Goal: Task Accomplishment & Management: Manage account settings

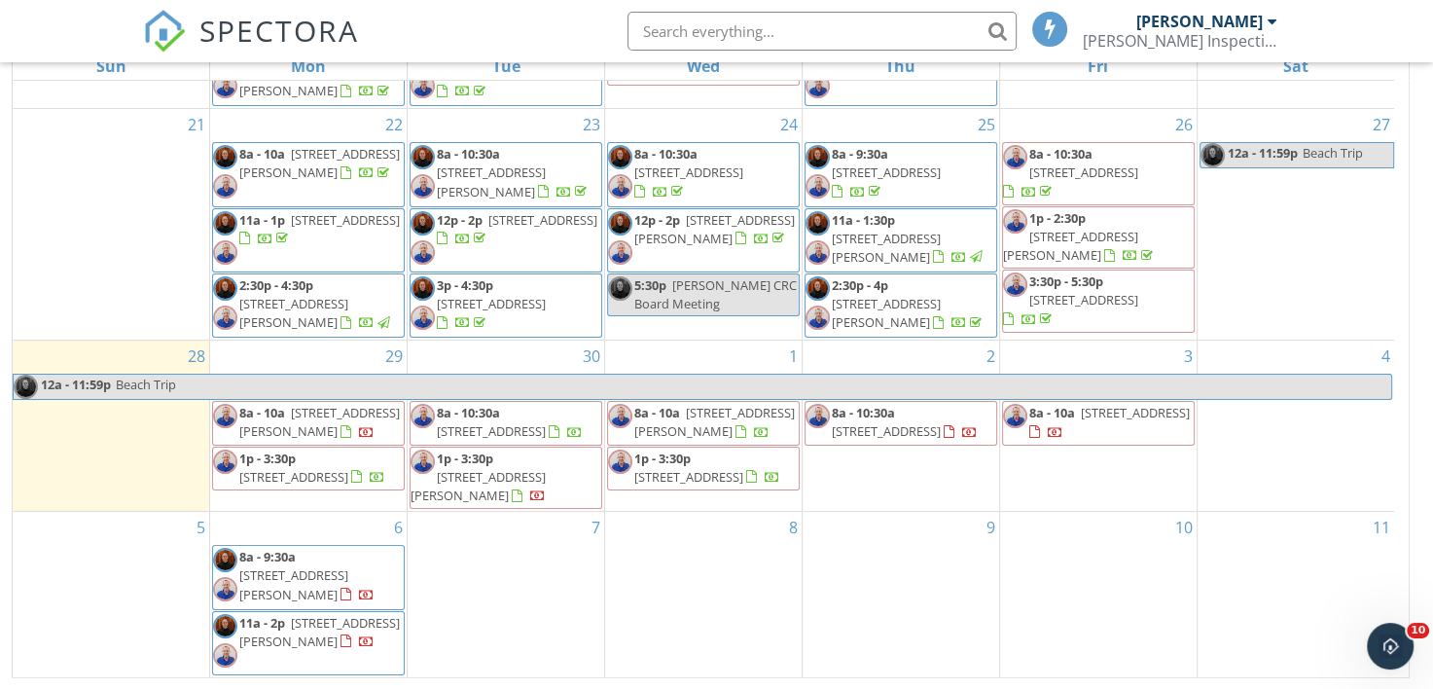
scroll to position [211, 0]
click at [475, 51] on div "SPECTORA [PERSON_NAME] Inspection Services, LLC Role: Inspector Dashboard New I…" at bounding box center [716, 31] width 1146 height 62
click at [480, 14] on div "SPECTORA [PERSON_NAME] Inspection Services, LLC Role: Inspector Dashboard New I…" at bounding box center [716, 31] width 1146 height 62
click at [494, 39] on div "SPECTORA [PERSON_NAME] Inspection Services, LLC Role: Inspector Dashboard New I…" at bounding box center [716, 31] width 1146 height 62
click at [686, 405] on span "495 Mt Vernon Dr , Lafayette 70503" at bounding box center [714, 422] width 161 height 36
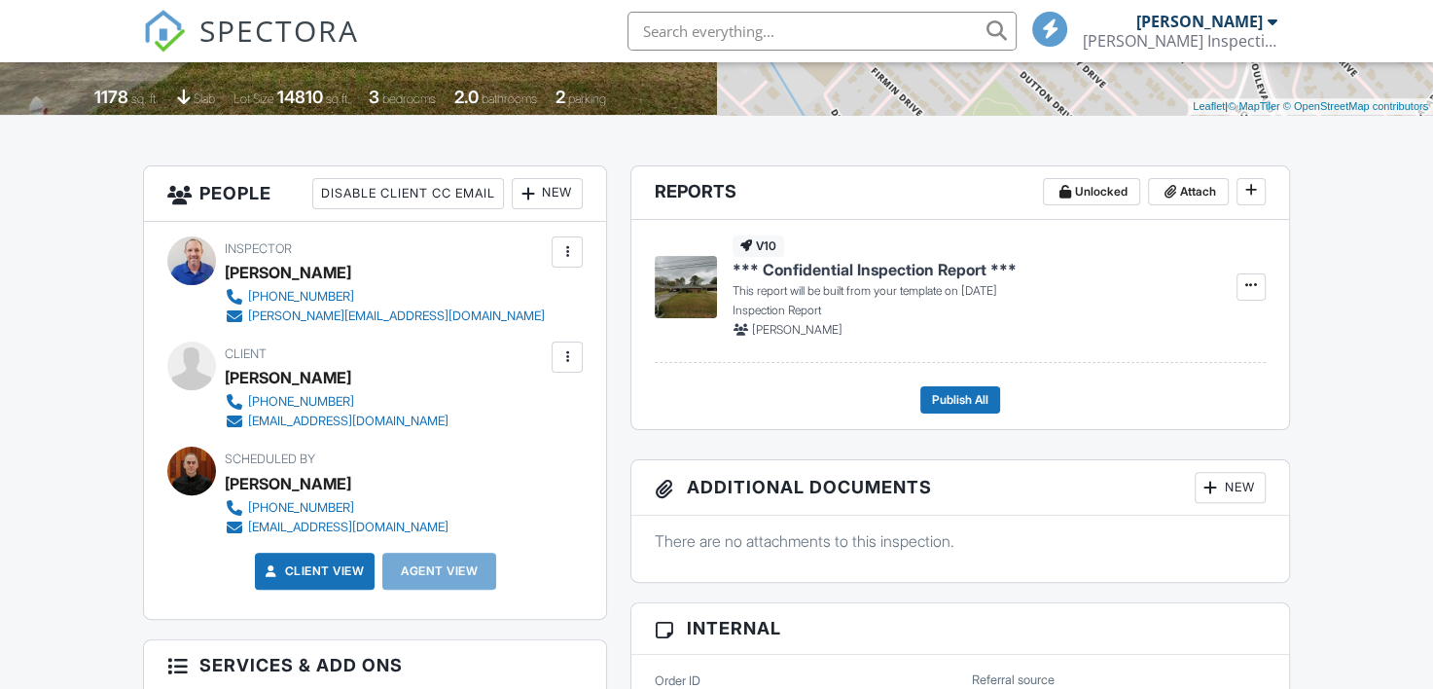
scroll to position [349, 0]
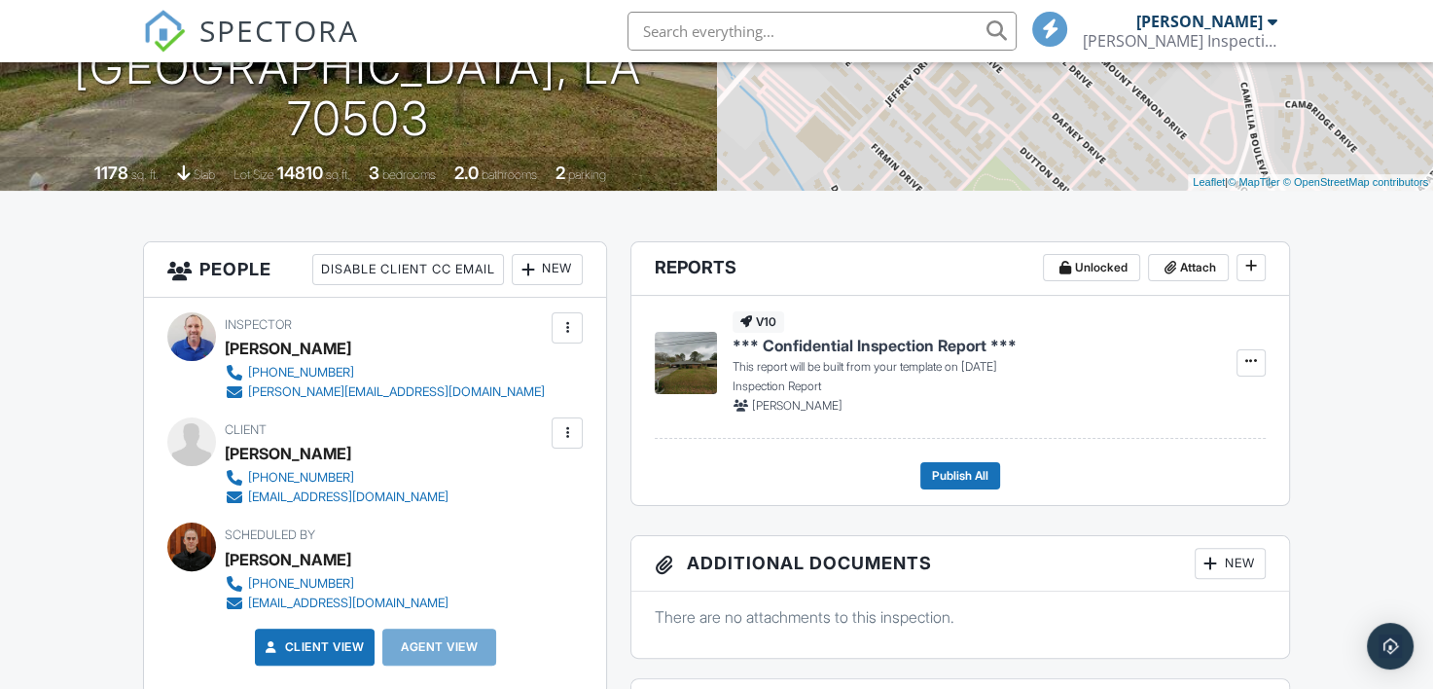
click at [519, 272] on div at bounding box center [528, 269] width 19 height 19
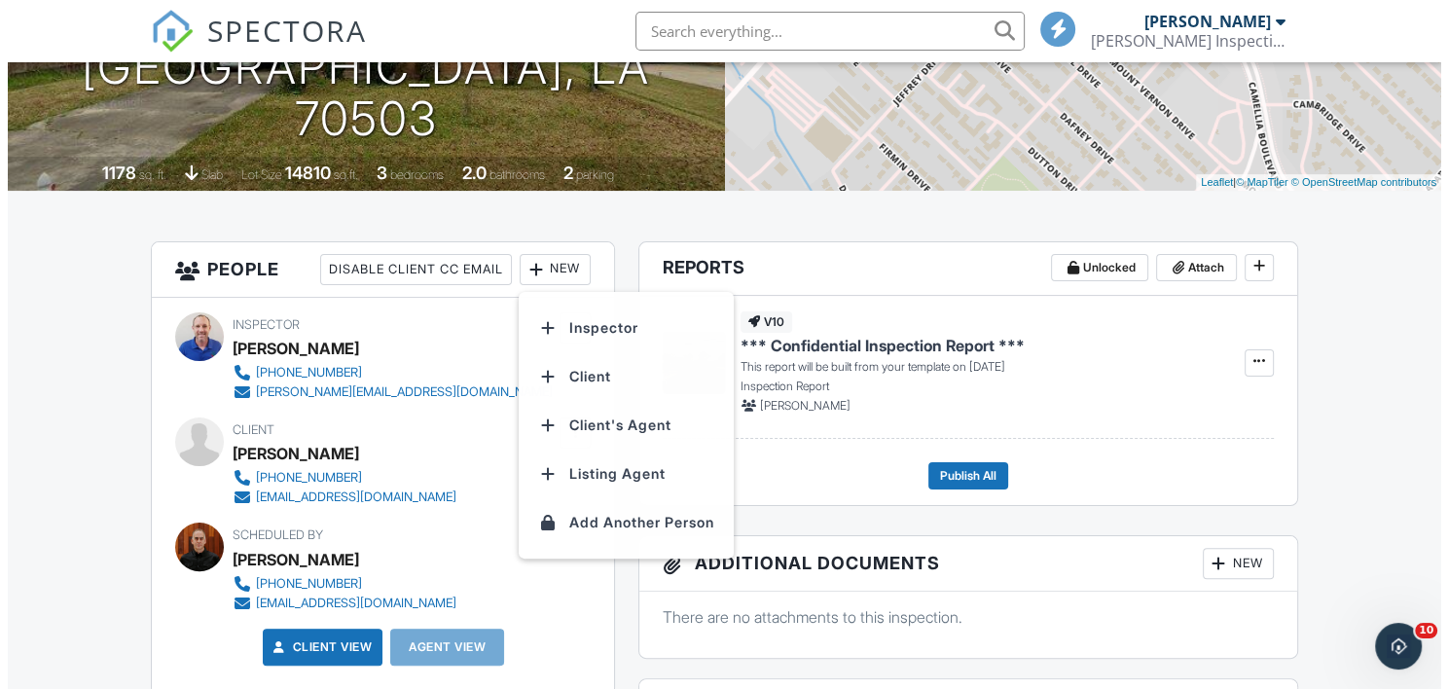
scroll to position [0, 0]
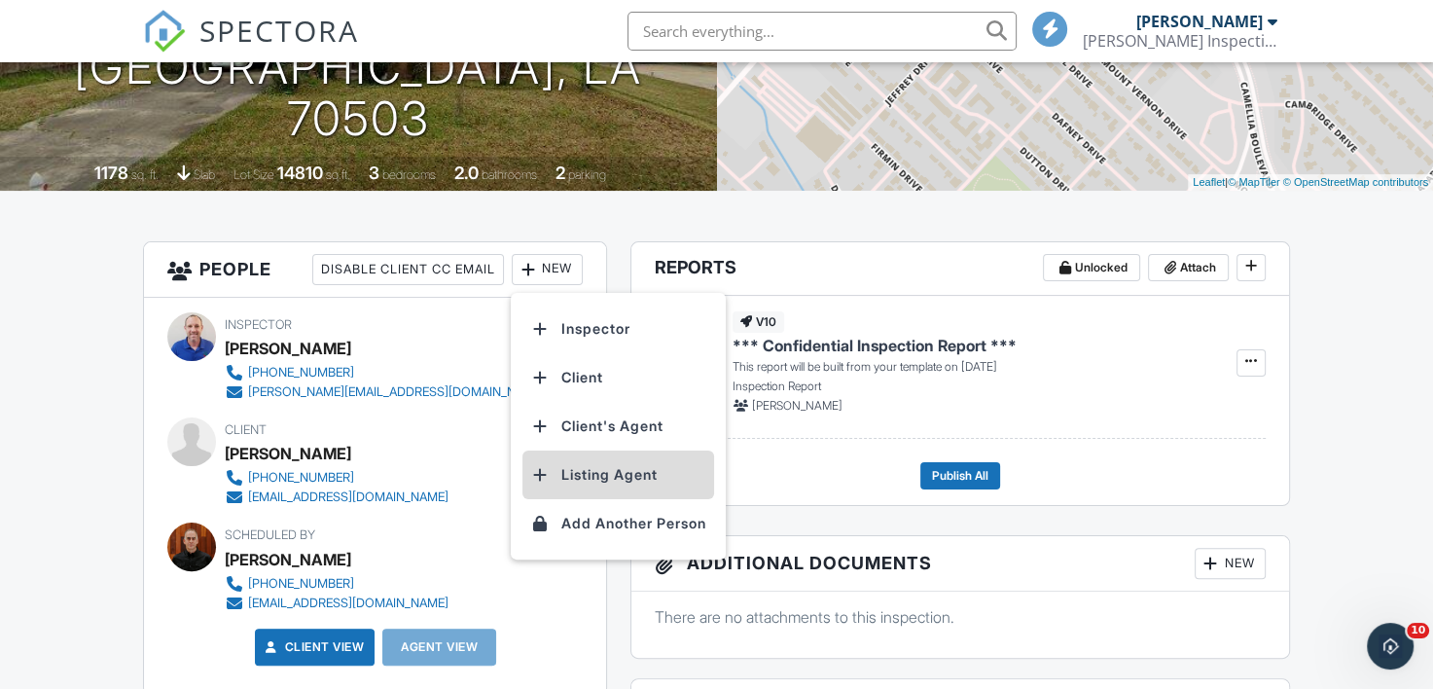
click at [623, 468] on li "Listing Agent" at bounding box center [619, 475] width 192 height 49
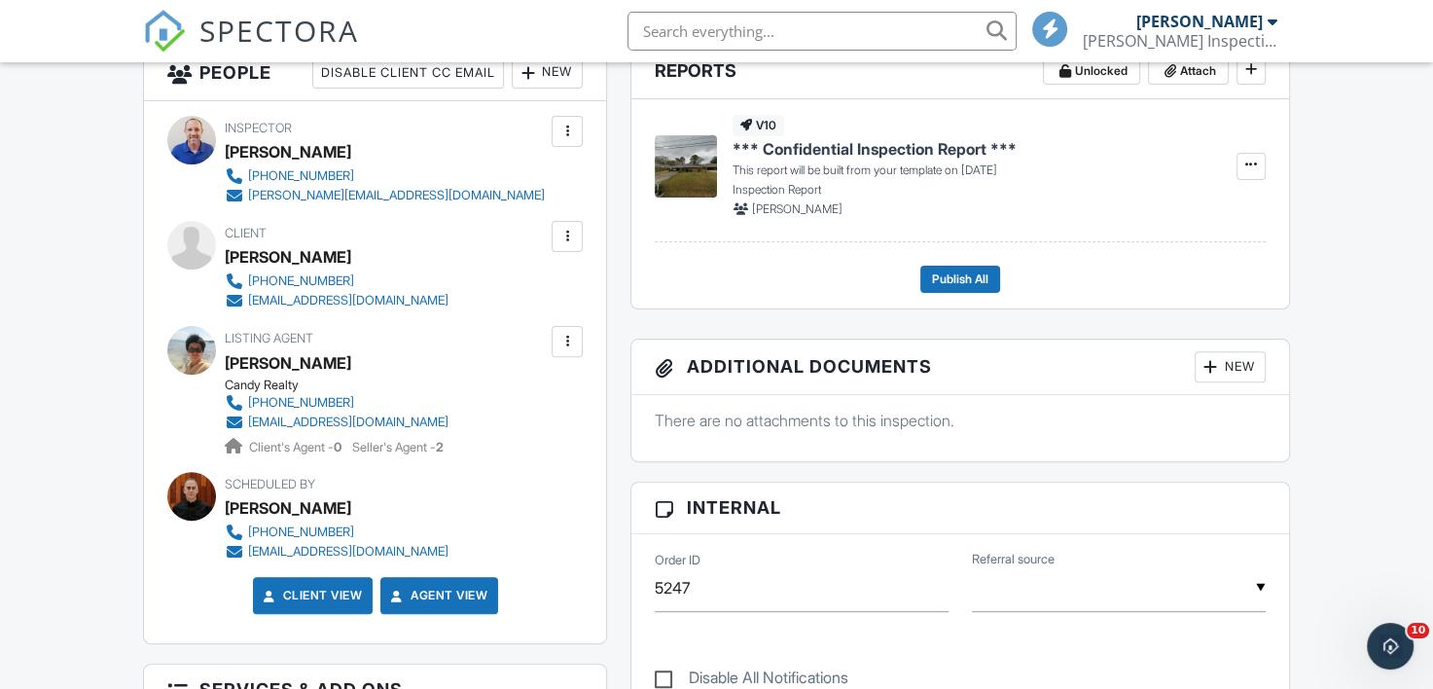
click at [565, 337] on div at bounding box center [567, 341] width 19 height 19
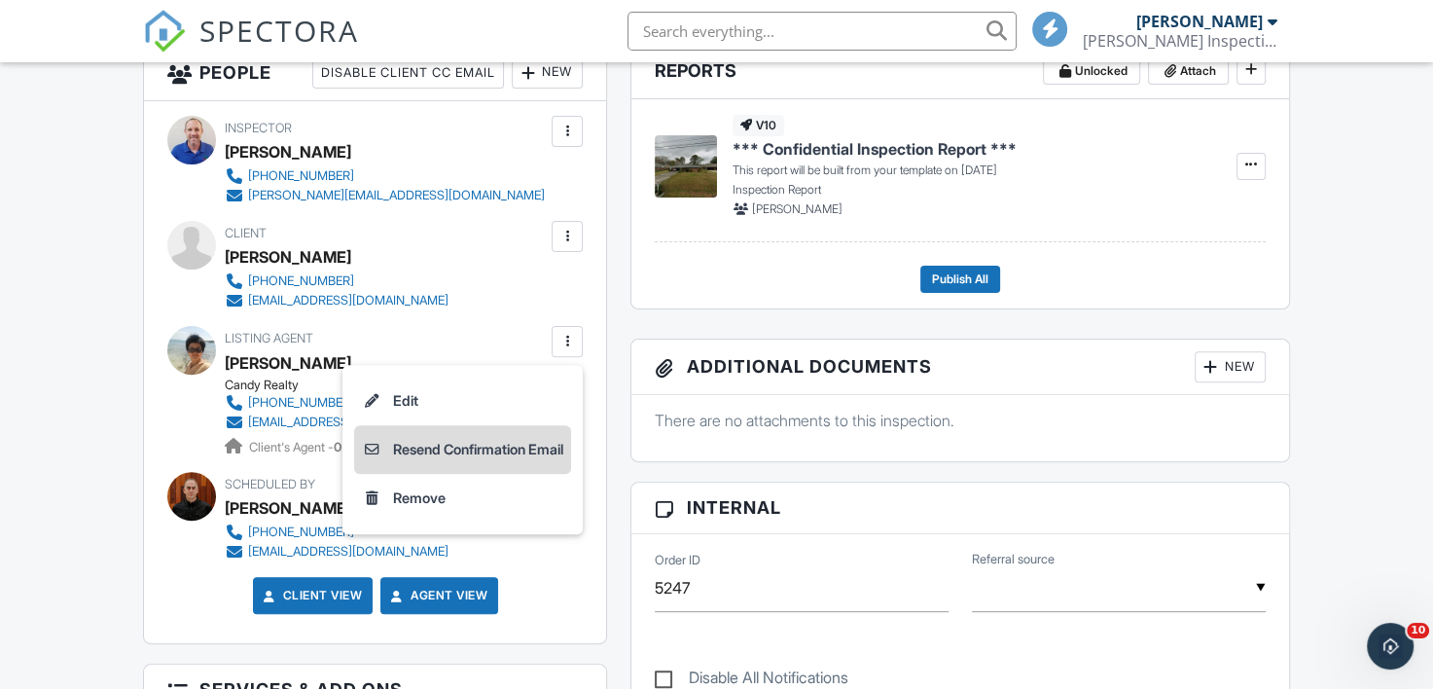
click at [503, 443] on li "Resend Confirmation Email" at bounding box center [462, 449] width 217 height 49
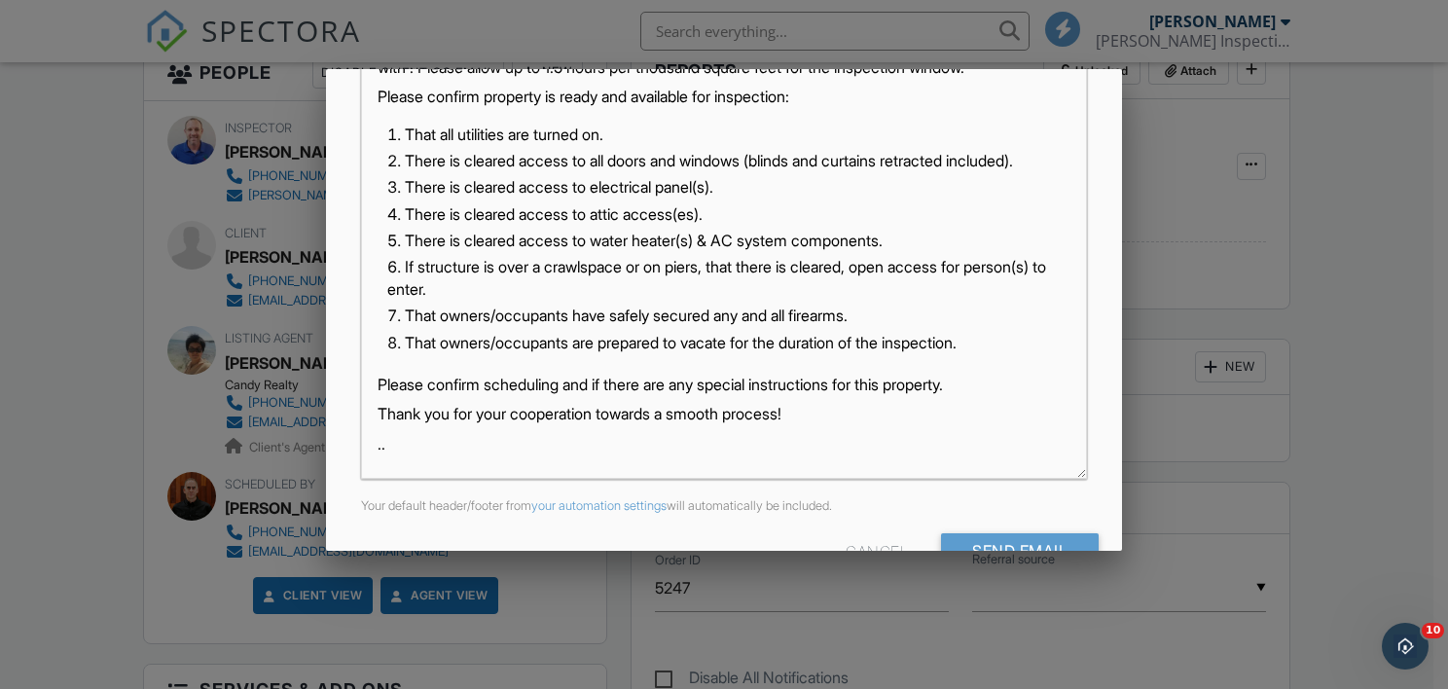
scroll to position [473, 0]
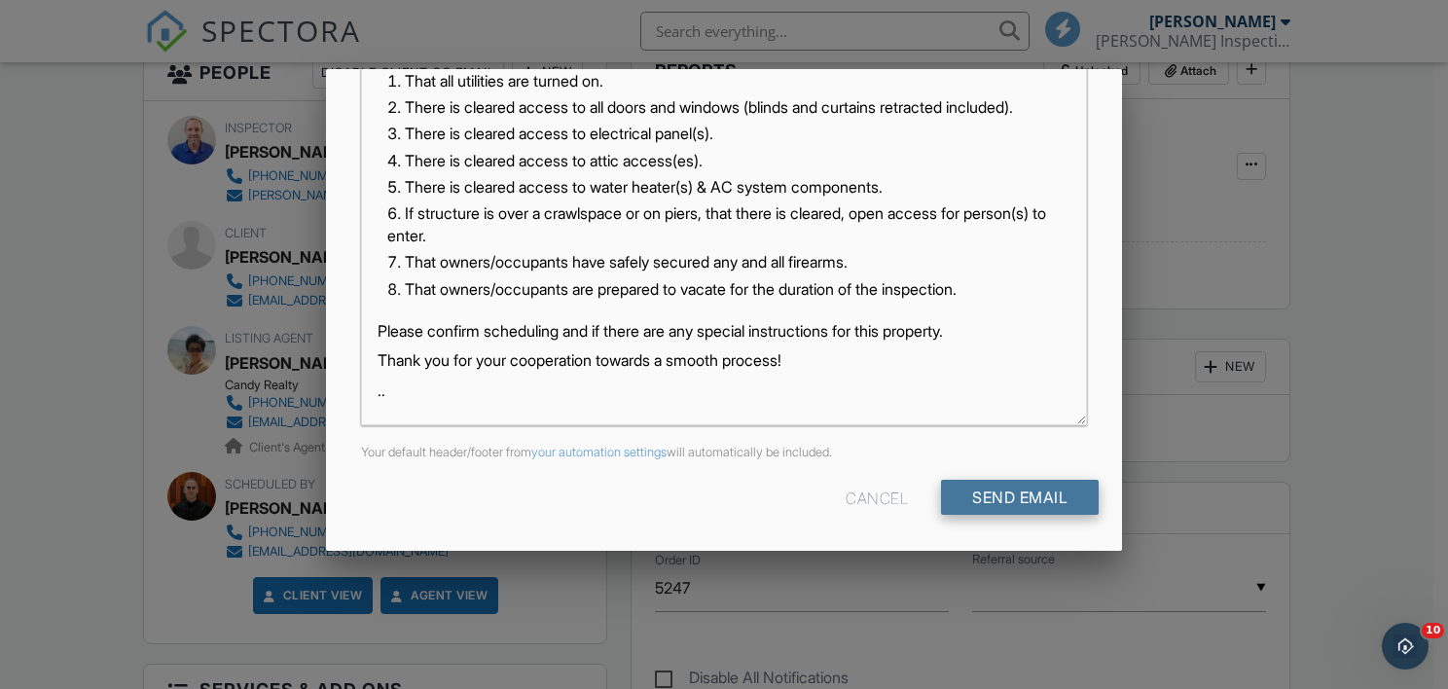
click at [1007, 499] on input "Send Email" at bounding box center [1020, 497] width 158 height 35
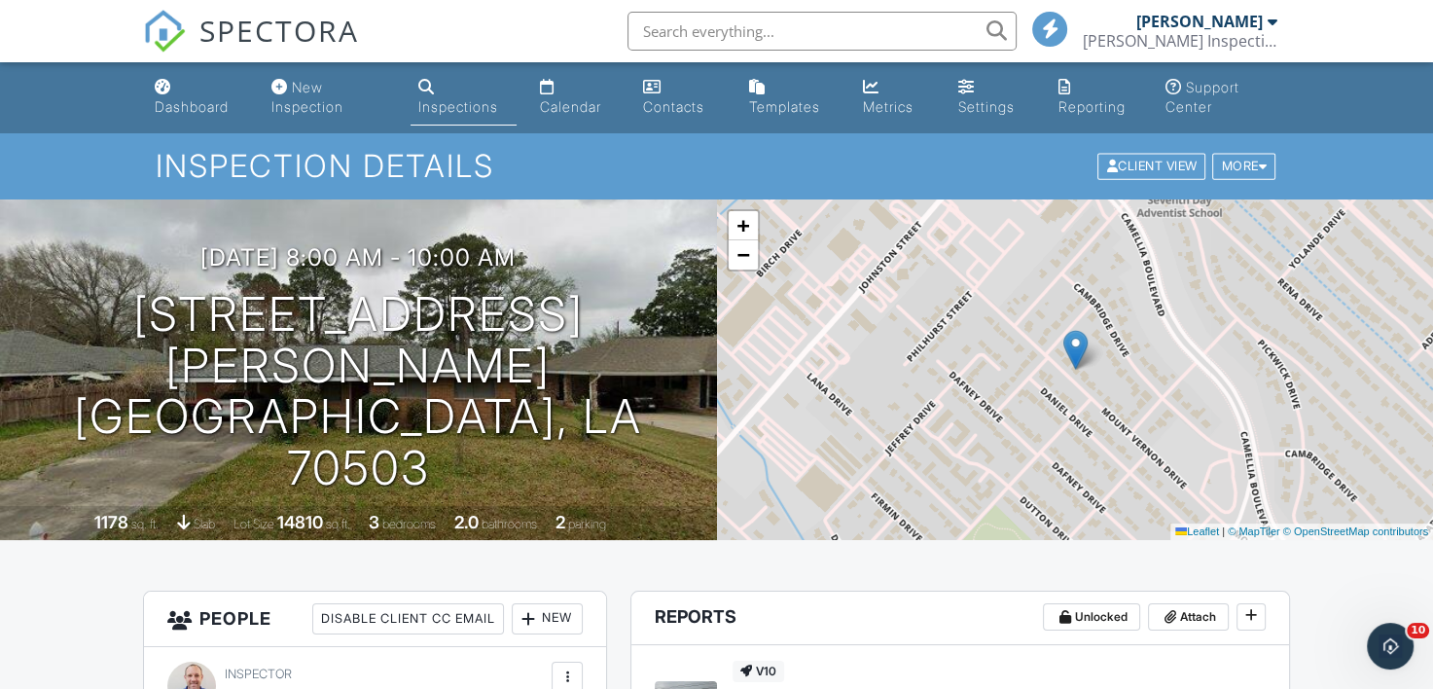
click at [450, 26] on div "SPECTORA [PERSON_NAME] Inspection Services, LLC Role: Inspector Dashboard New I…" at bounding box center [716, 31] width 1146 height 62
click at [582, 102] on div "Calendar" at bounding box center [570, 106] width 61 height 17
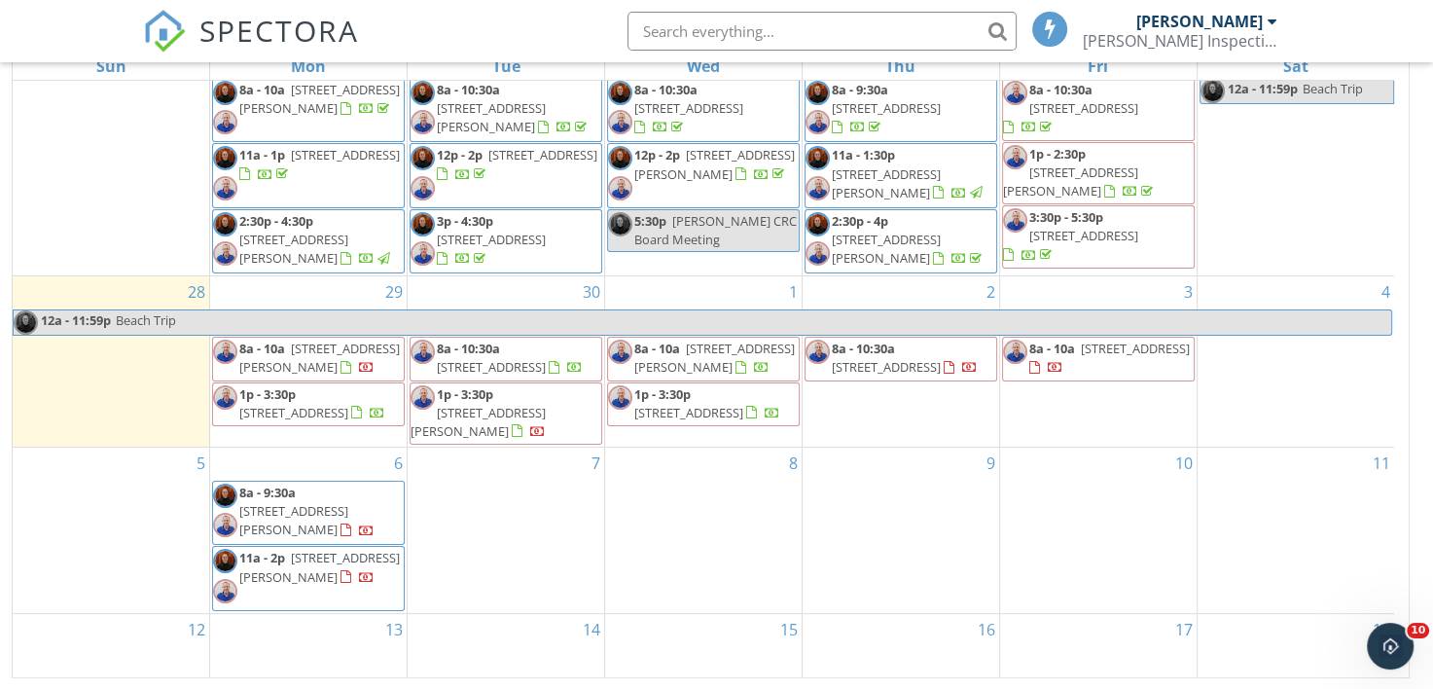
click at [492, 33] on div "SPECTORA [PERSON_NAME] Inspection Services, LLC Role: Inspector Dashboard New I…" at bounding box center [716, 31] width 1146 height 62
click at [501, 37] on div "SPECTORA [PERSON_NAME] Inspection Services, LLC Role: Inspector Dashboard New I…" at bounding box center [716, 31] width 1146 height 62
click at [507, 34] on div "SPECTORA [PERSON_NAME] Inspection Services, LLC Role: Inspector Dashboard New I…" at bounding box center [716, 31] width 1146 height 62
click at [531, 46] on div "SPECTORA [PERSON_NAME] Inspection Services, LLC Role: Inspector Dashboard New I…" at bounding box center [716, 31] width 1146 height 62
